Goal: Complete application form

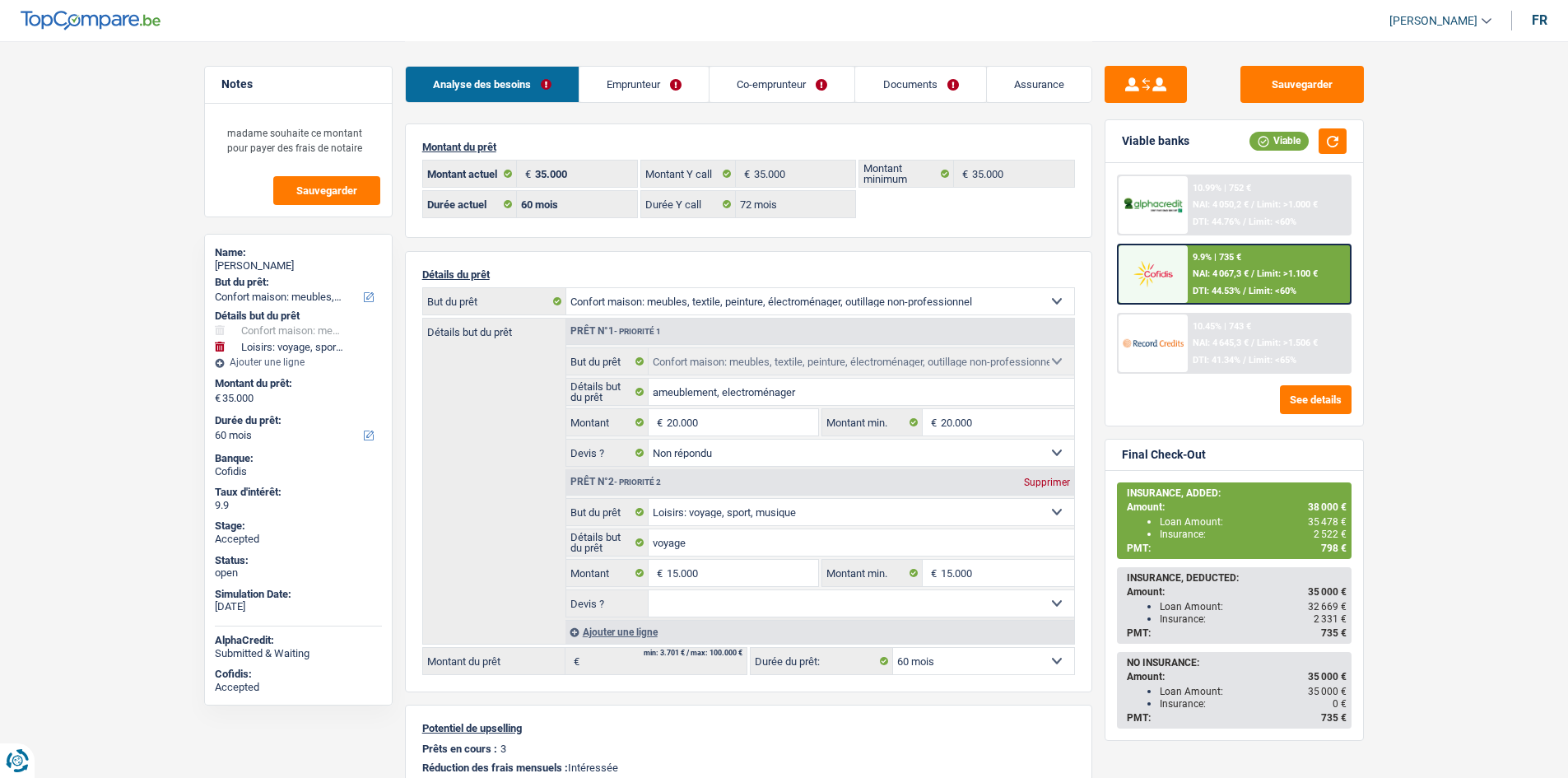
select select "household"
select select "hobbies"
select select "60"
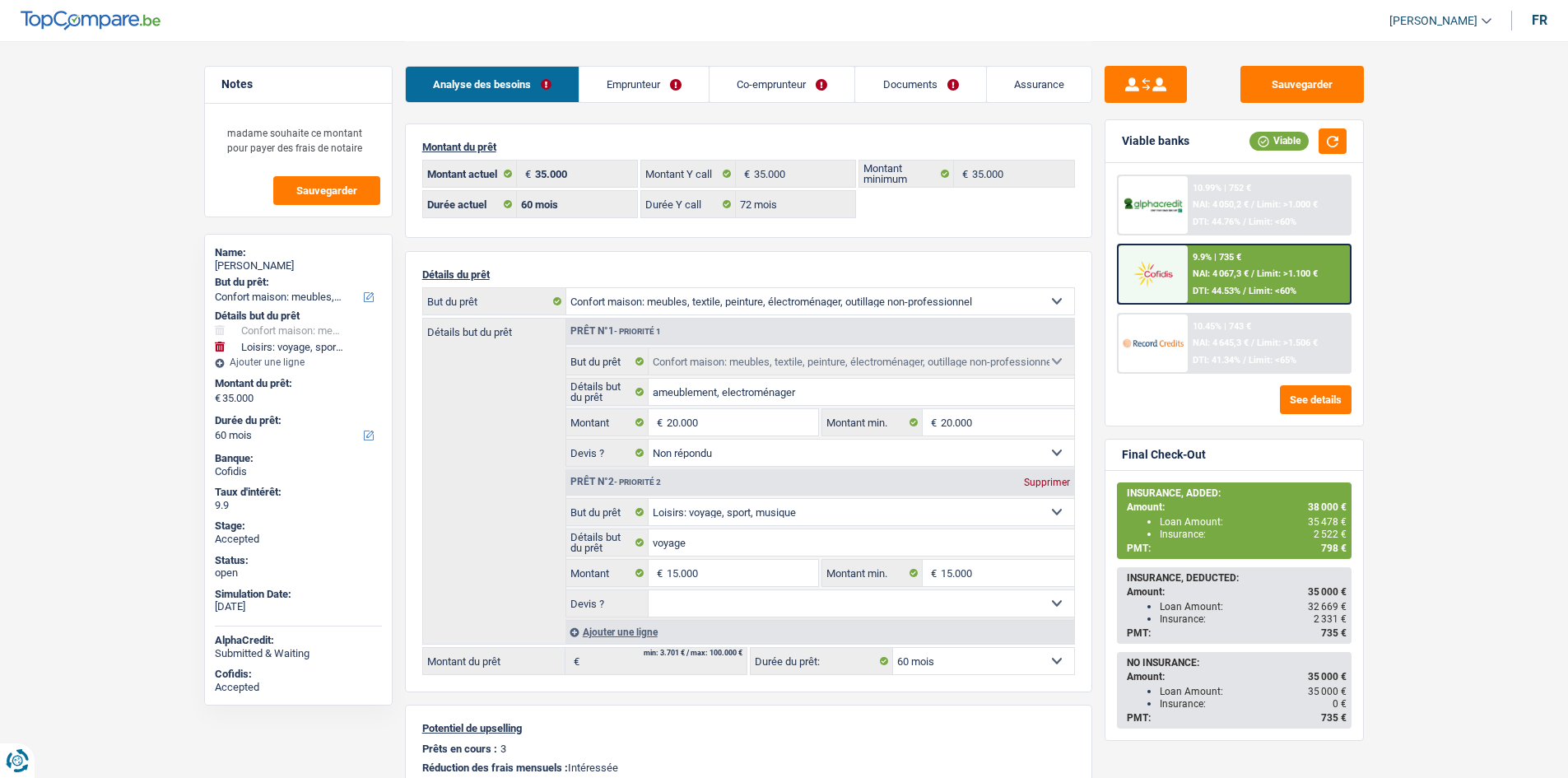
select select "72"
select select "household"
select select "not_answered"
select select "hobbies"
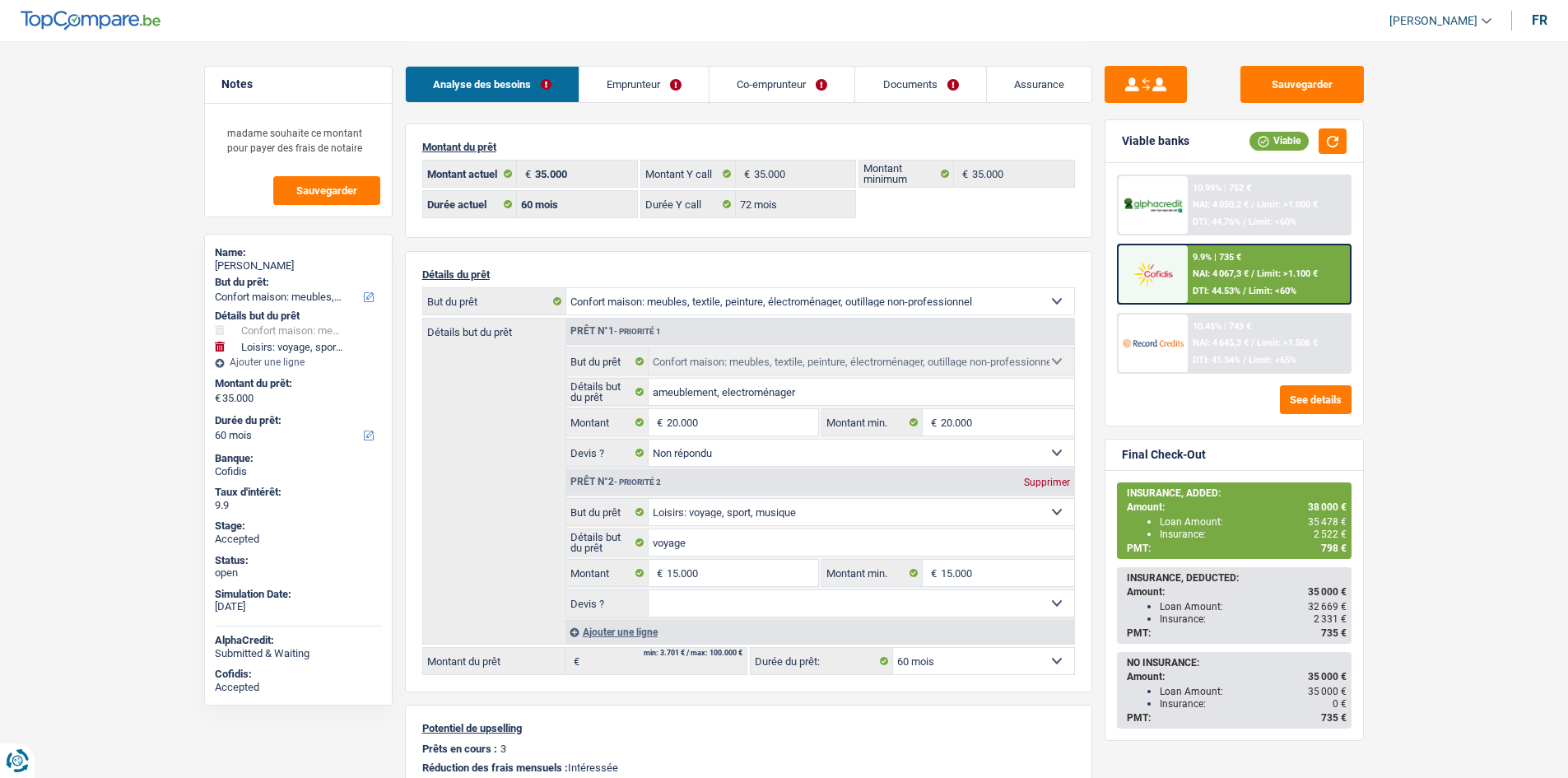
select select "60"
click at [159, 207] on main "Notes madame souhaite ce montant pour payer des frais de notaire Sauvegarder Na…" at bounding box center [784, 502] width 1568 height 1004
click at [181, 155] on main "Notes madame souhaite ce montant pour payer des frais de notaire Sauvegarder Na…" at bounding box center [784, 502] width 1568 height 1004
